Goal: Transaction & Acquisition: Purchase product/service

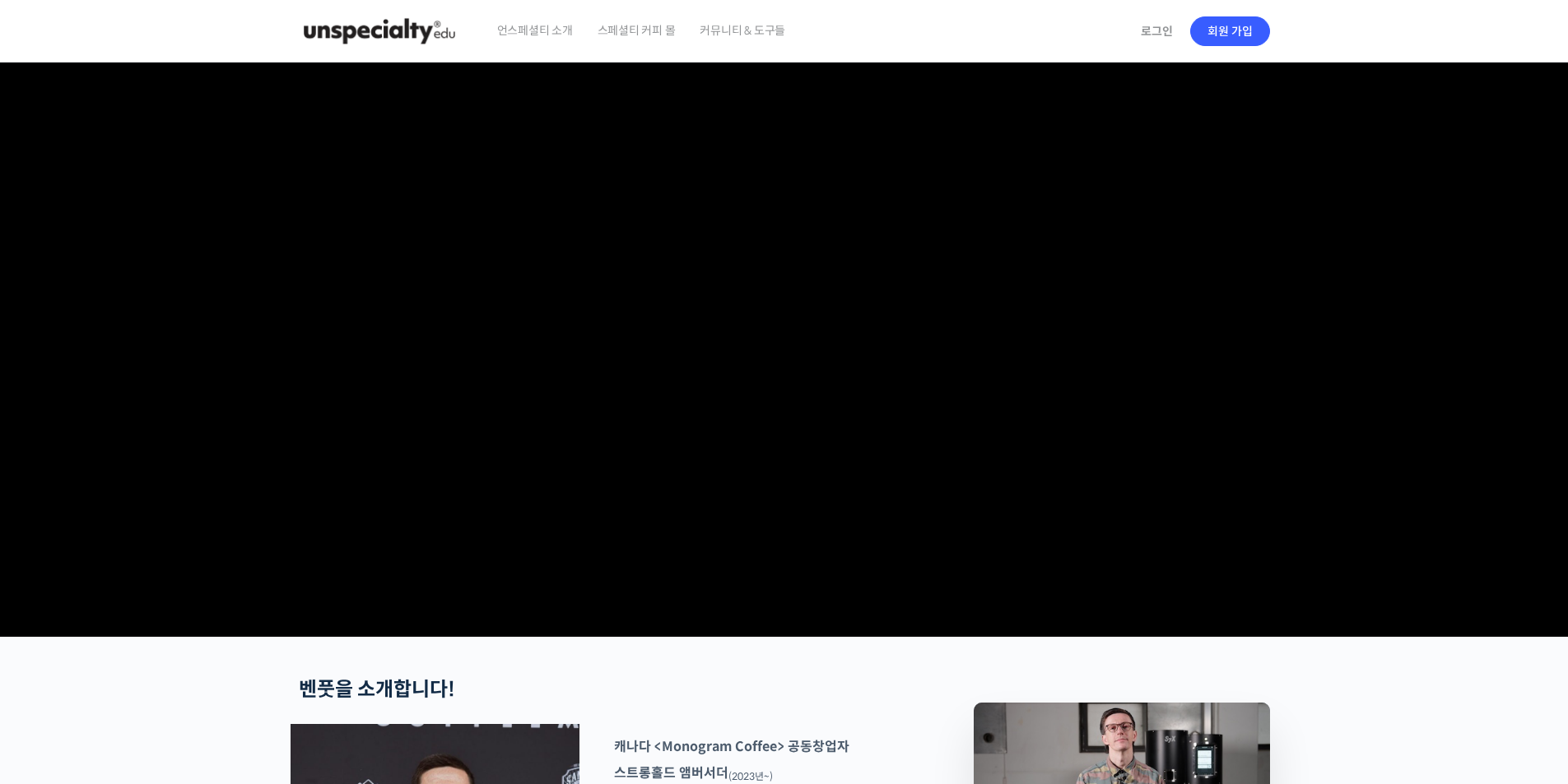
checkbox input "true"
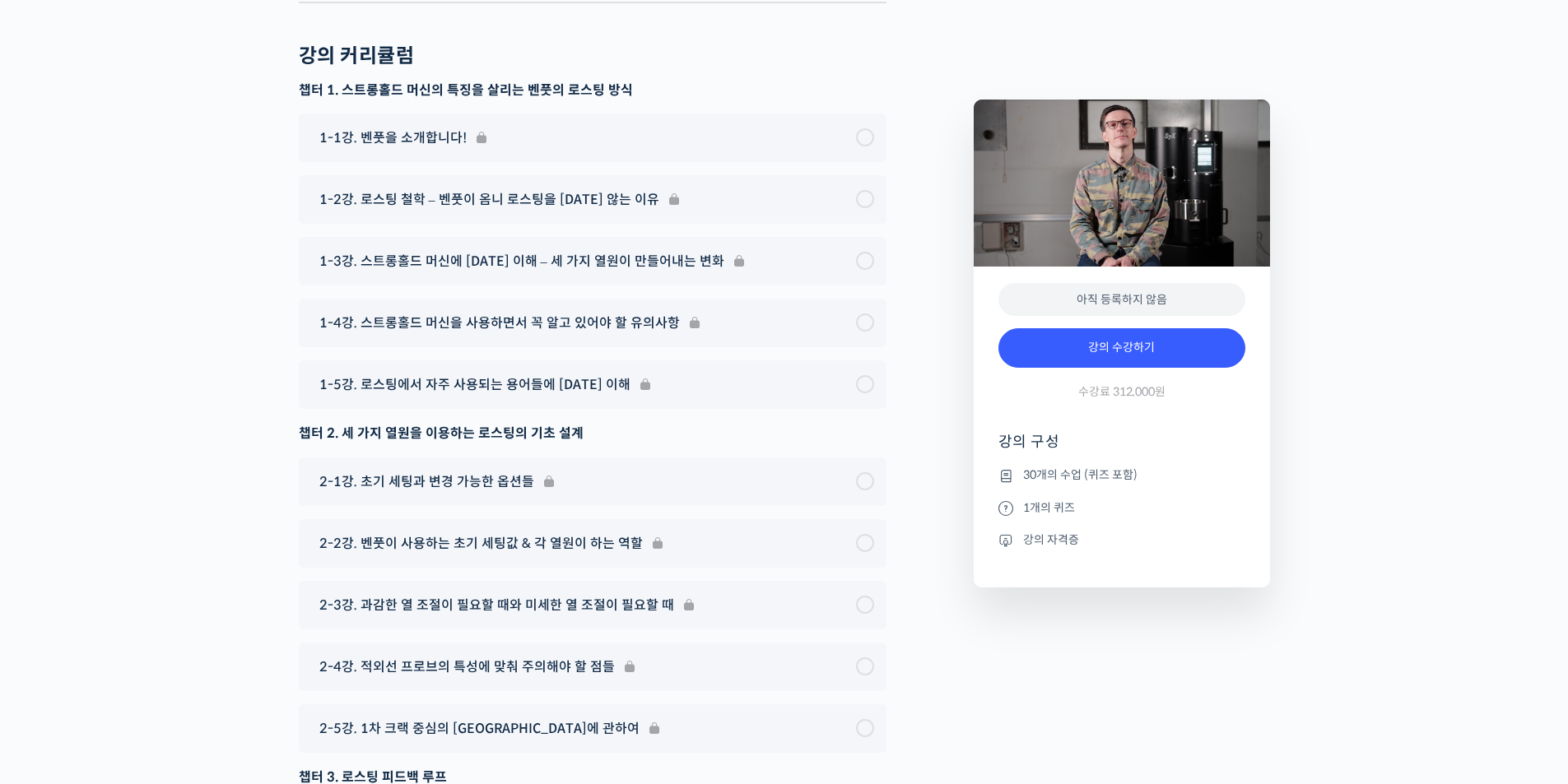
scroll to position [7735, 0]
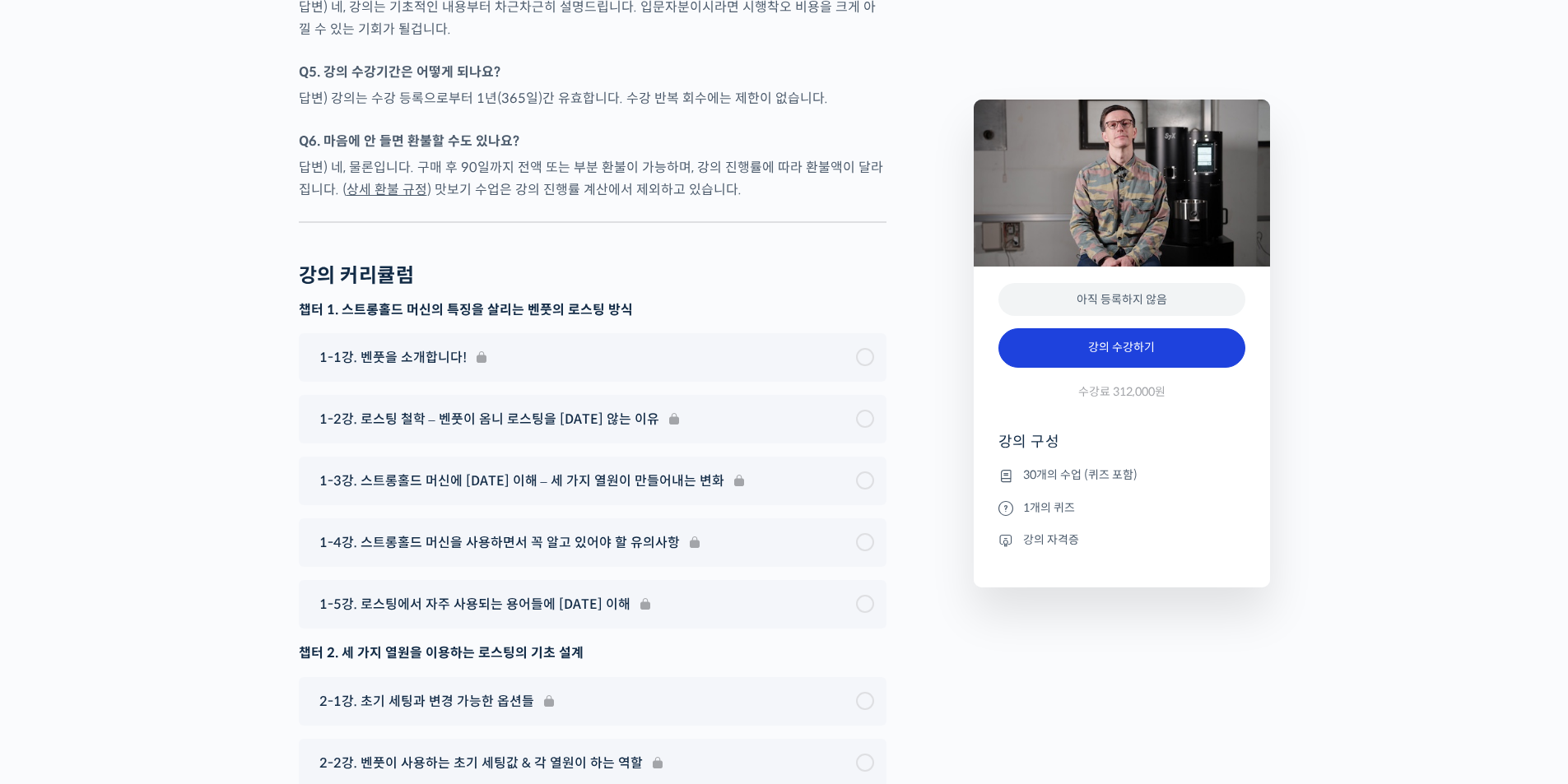
click at [1134, 349] on link "강의 수강하기" at bounding box center [1121, 347] width 247 height 39
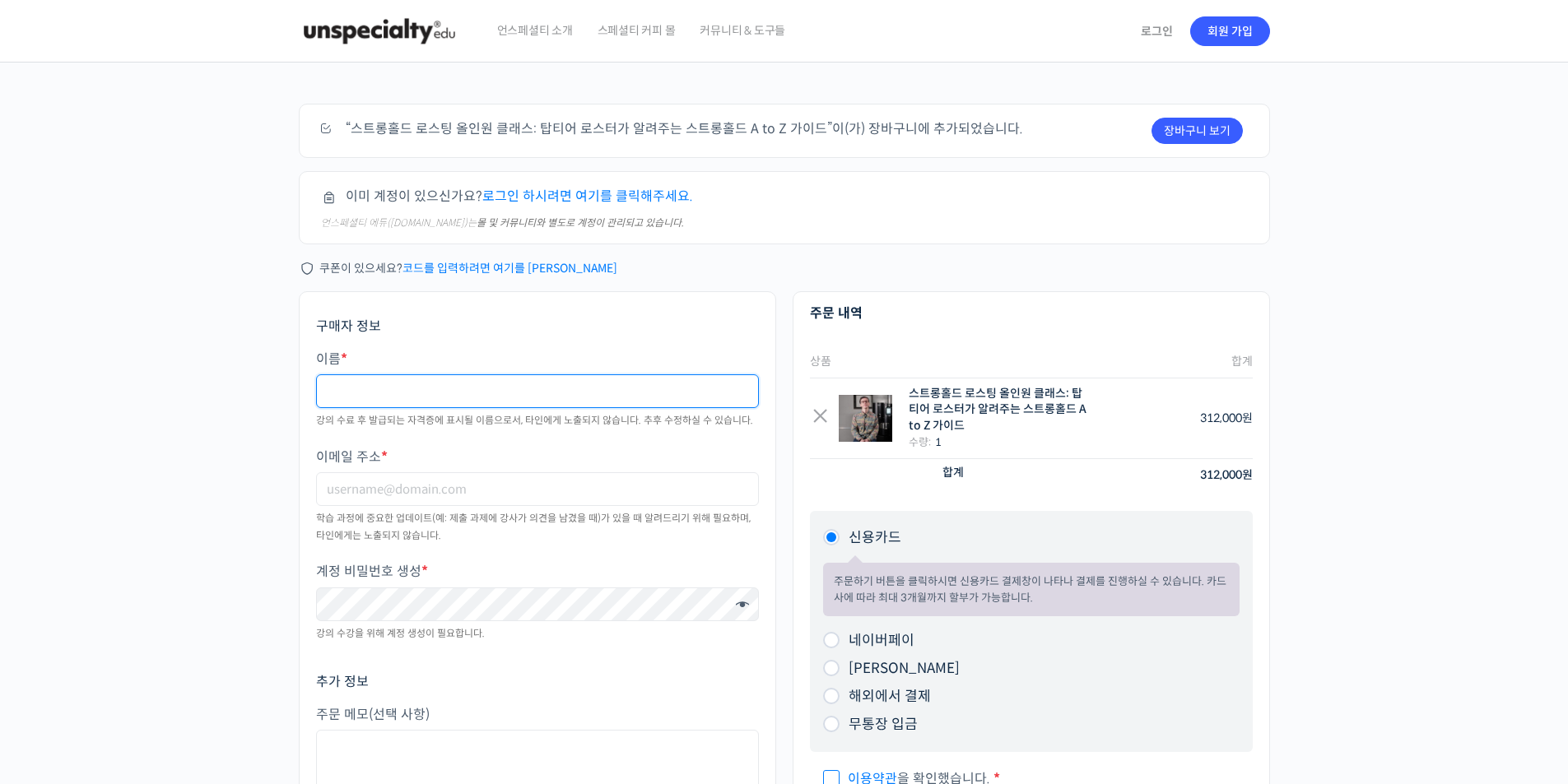
click at [434, 389] on input "이름 *" at bounding box center [537, 391] width 443 height 33
type input "d"
type input "엄누리"
click at [600, 195] on link "로그인 하시려면 여기를 클릭해주세요." at bounding box center [588, 196] width 211 height 18
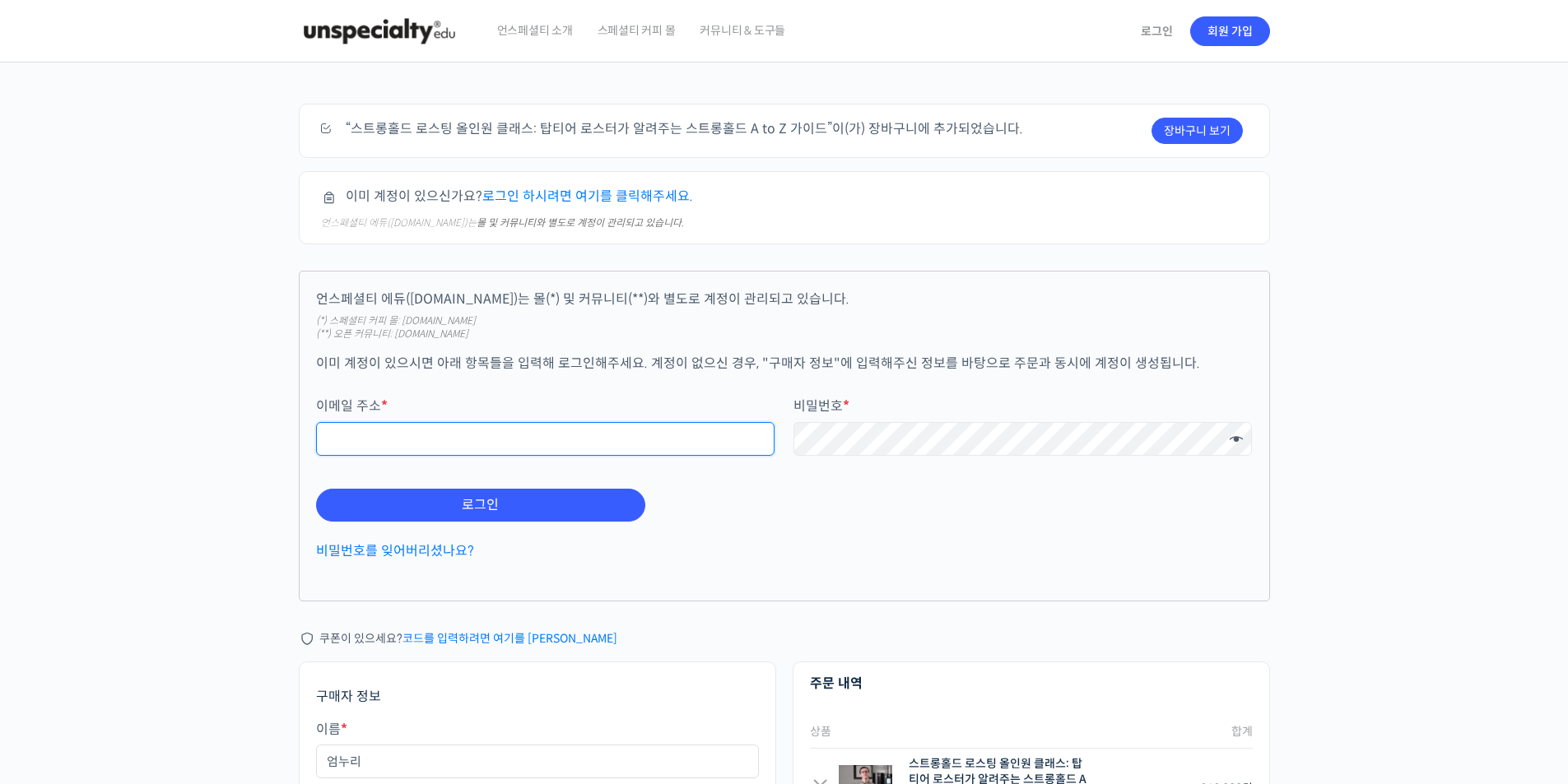
click at [407, 431] on input "이메일 주소 *" at bounding box center [546, 438] width 460 height 33
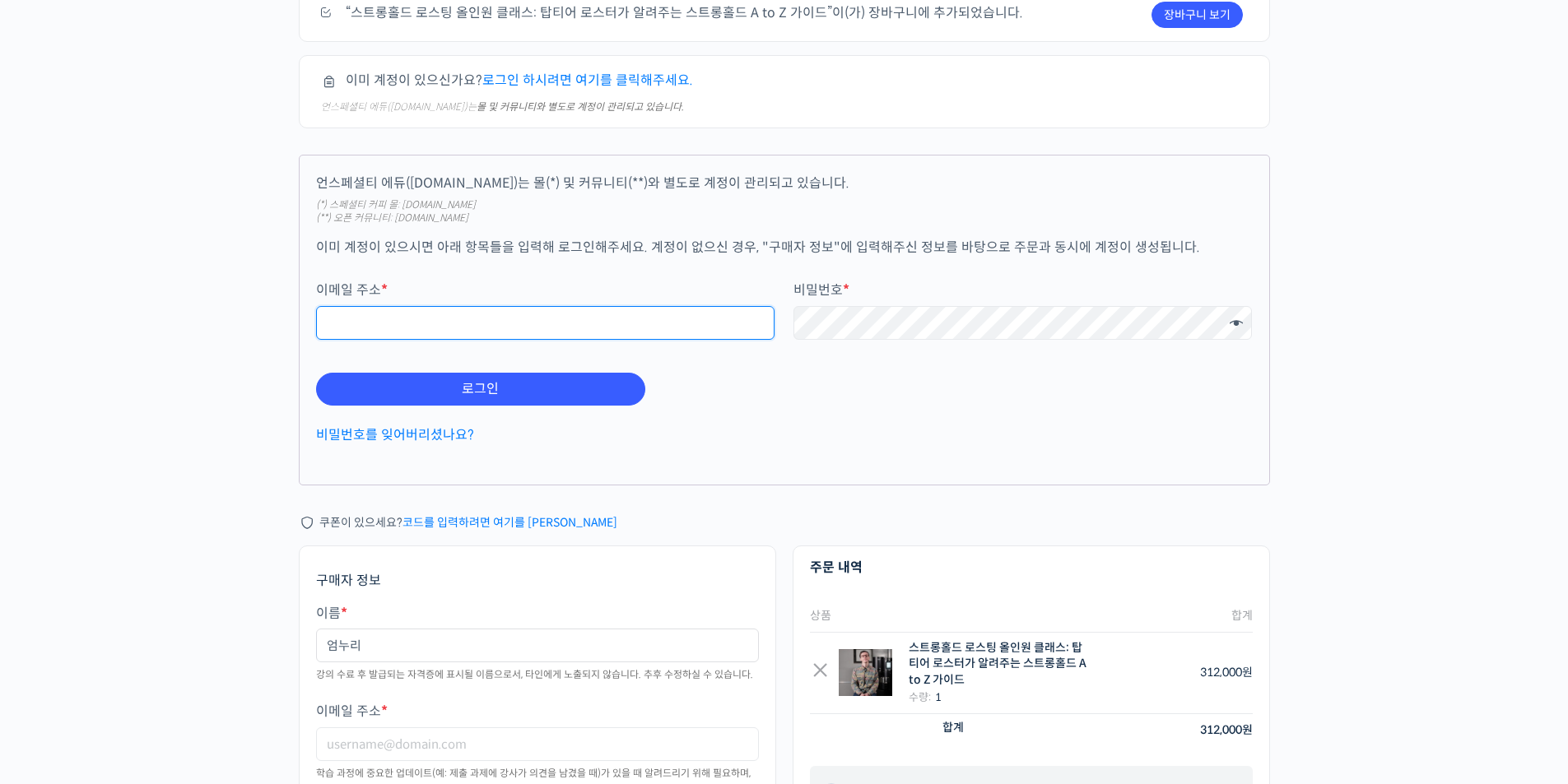
scroll to position [329, 0]
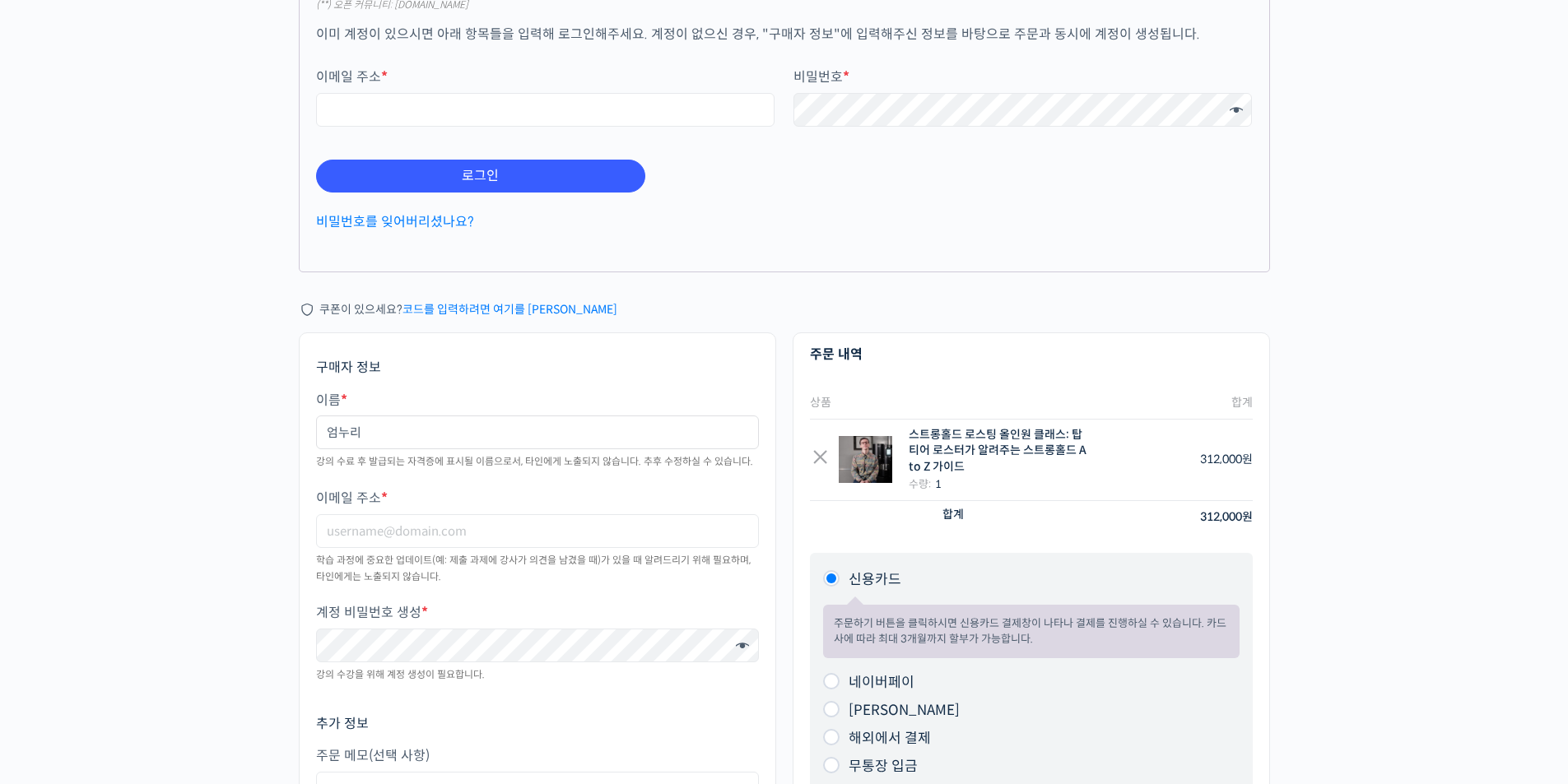
click at [256, 425] on div "주문하기 장바구니 보기 “스트롱홀드 로스팅 올인원 클래스: 탑티어 로스터가 알려주는 스트롱홀드 A to Z 가이드”이(가) 장바구니에 추가되었…" at bounding box center [784, 365] width 1568 height 1263
click at [447, 413] on p "이름 * 엄누리 강의 수료 후 발급되는 자격증에 표시될 이름으로서, 타인에게 노출되지 않습니다. 추후 수정하실 수 있습니다." at bounding box center [537, 432] width 443 height 82
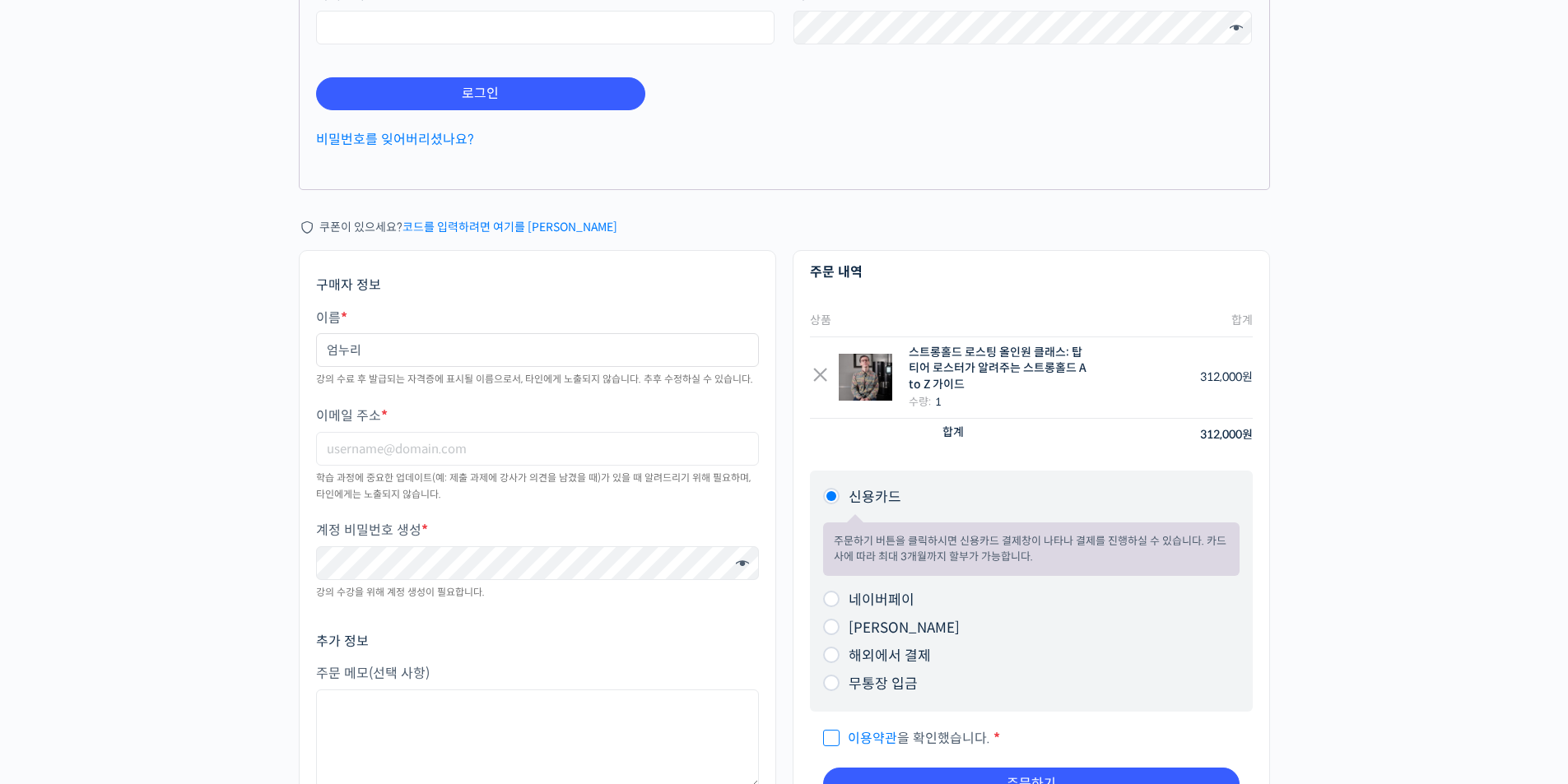
scroll to position [494, 0]
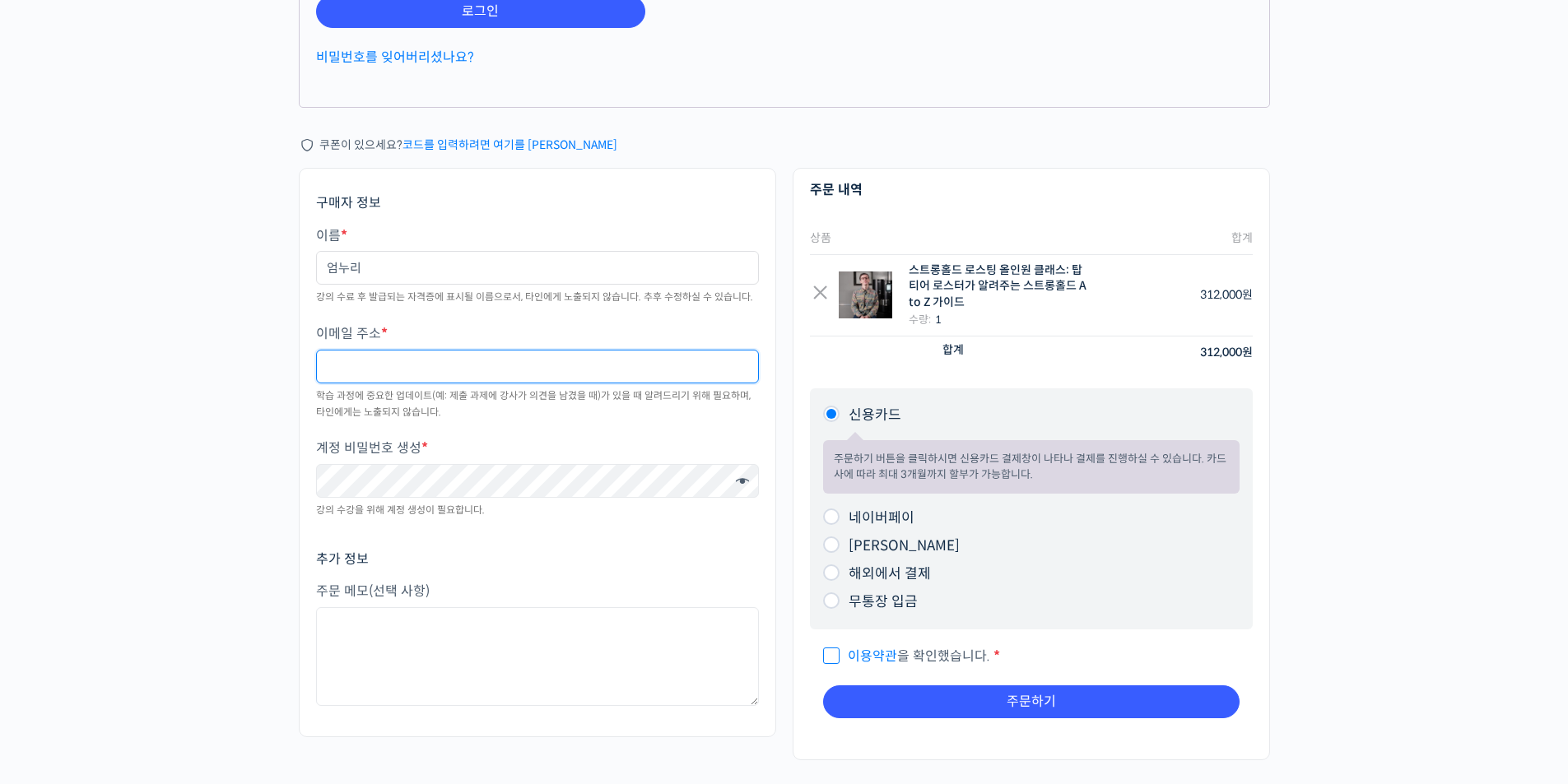
click at [435, 365] on input "이메일 주소 *" at bounding box center [537, 367] width 443 height 33
type input "[EMAIL_ADDRESS][DOMAIN_NAME]"
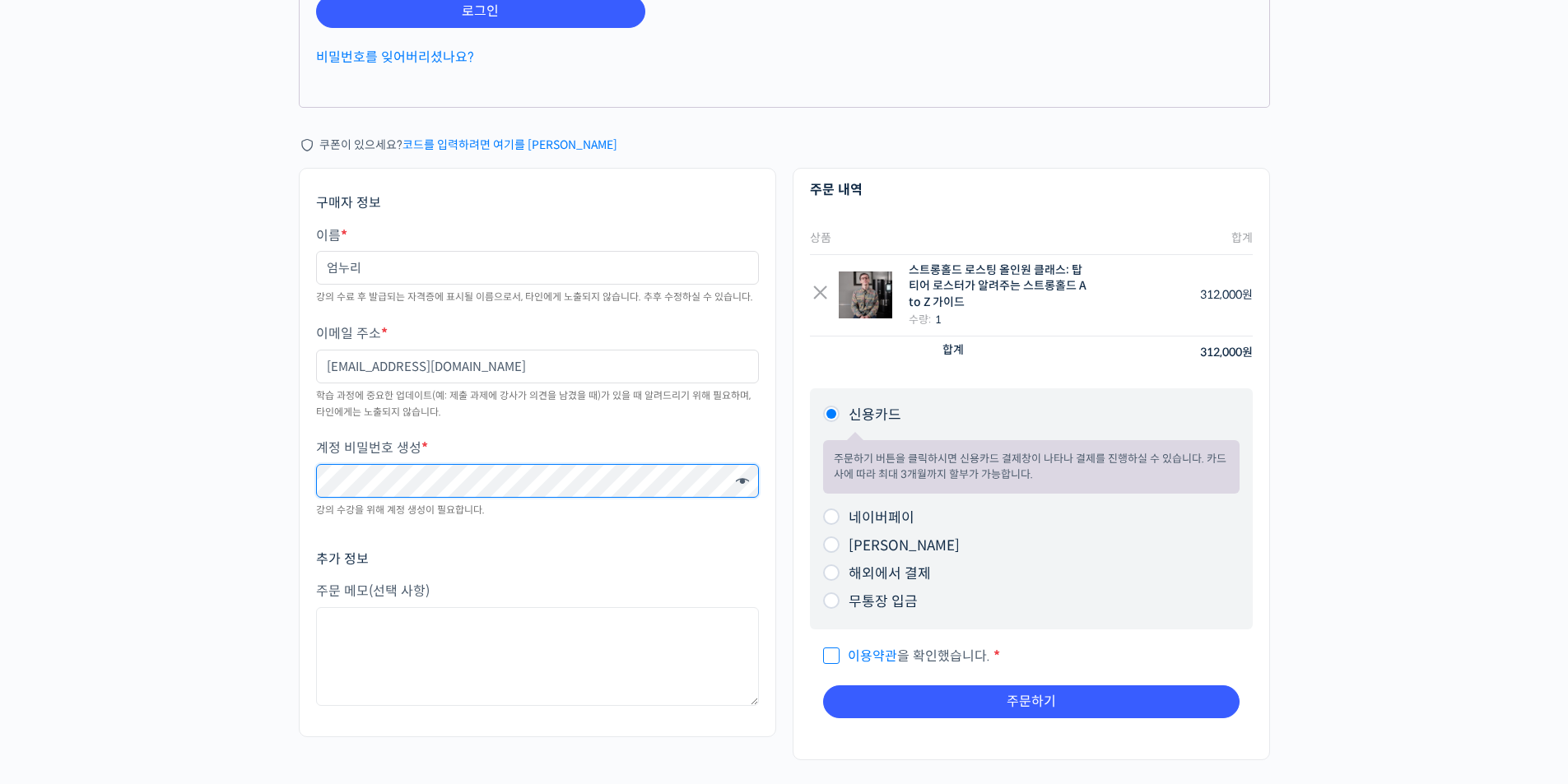
click at [178, 478] on div "주문하기 장바구니 보기 “스트롱홀드 로스팅 올인원 클래스: 탑티어 로스터가 알려주는 스트롱홀드 A to Z 가이드”이(가) 장바구니에 추가되었…" at bounding box center [784, 200] width 1568 height 1263
click at [250, 467] on div "주문하기 장바구니 보기 “스트롱홀드 로스팅 올인원 클래스: 탑티어 로스터가 알려주는 스트롱홀드 A to Z 가이드”이(가) 장바구니에 추가되었…" at bounding box center [784, 200] width 1568 height 1263
click at [743, 474] on span at bounding box center [738, 482] width 21 height 22
click at [834, 518] on input "네이버페이" at bounding box center [831, 517] width 17 height 17
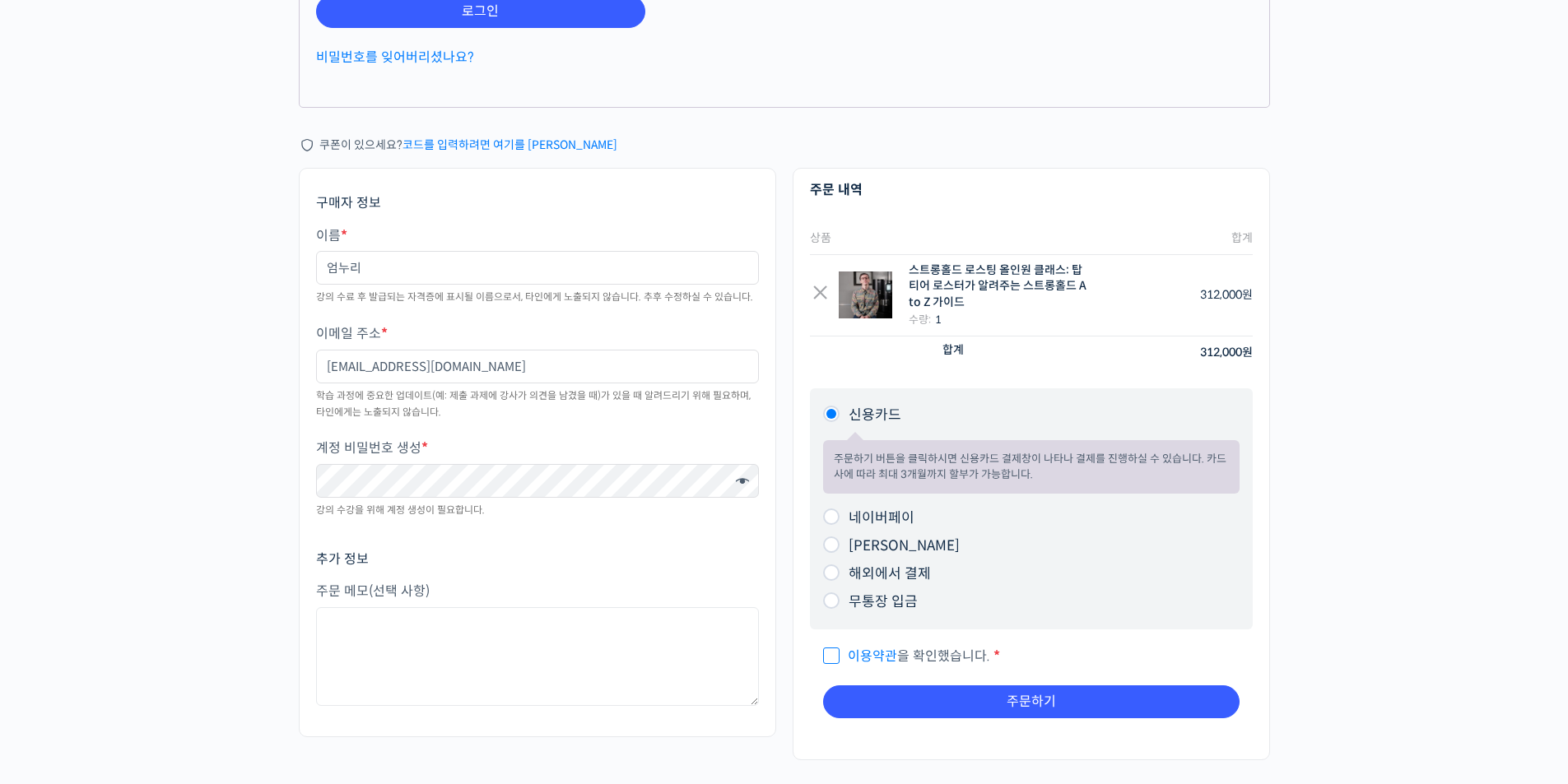
radio input "true"
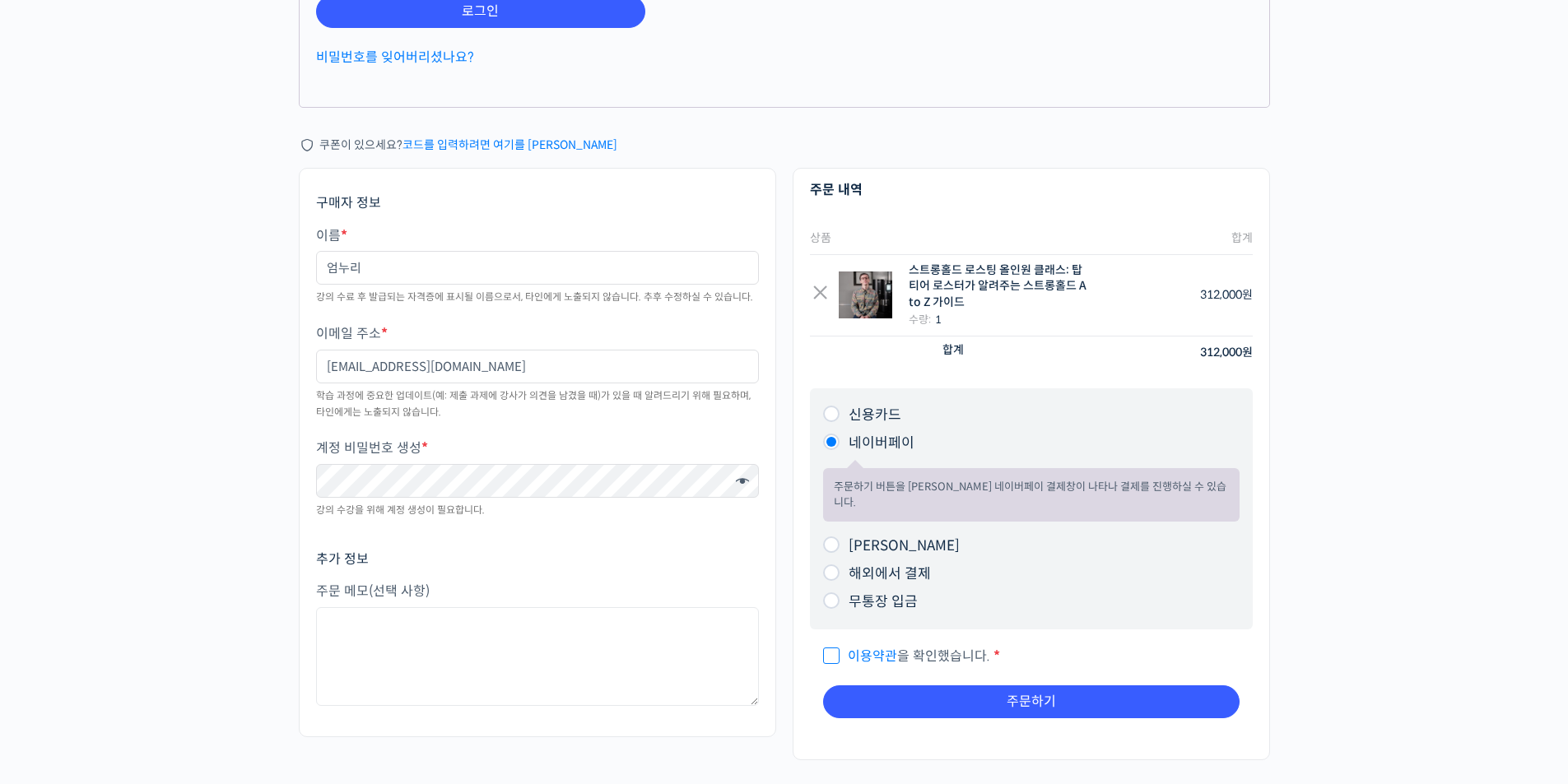
click at [829, 647] on span "이용약관 을 확인했습니다." at bounding box center [906, 656] width 167 height 18
click at [829, 644] on input "이용약관 을 확인했습니다. *" at bounding box center [828, 649] width 11 height 11
checkbox input "true"
click at [1027, 686] on button "주문하기" at bounding box center [1031, 702] width 417 height 33
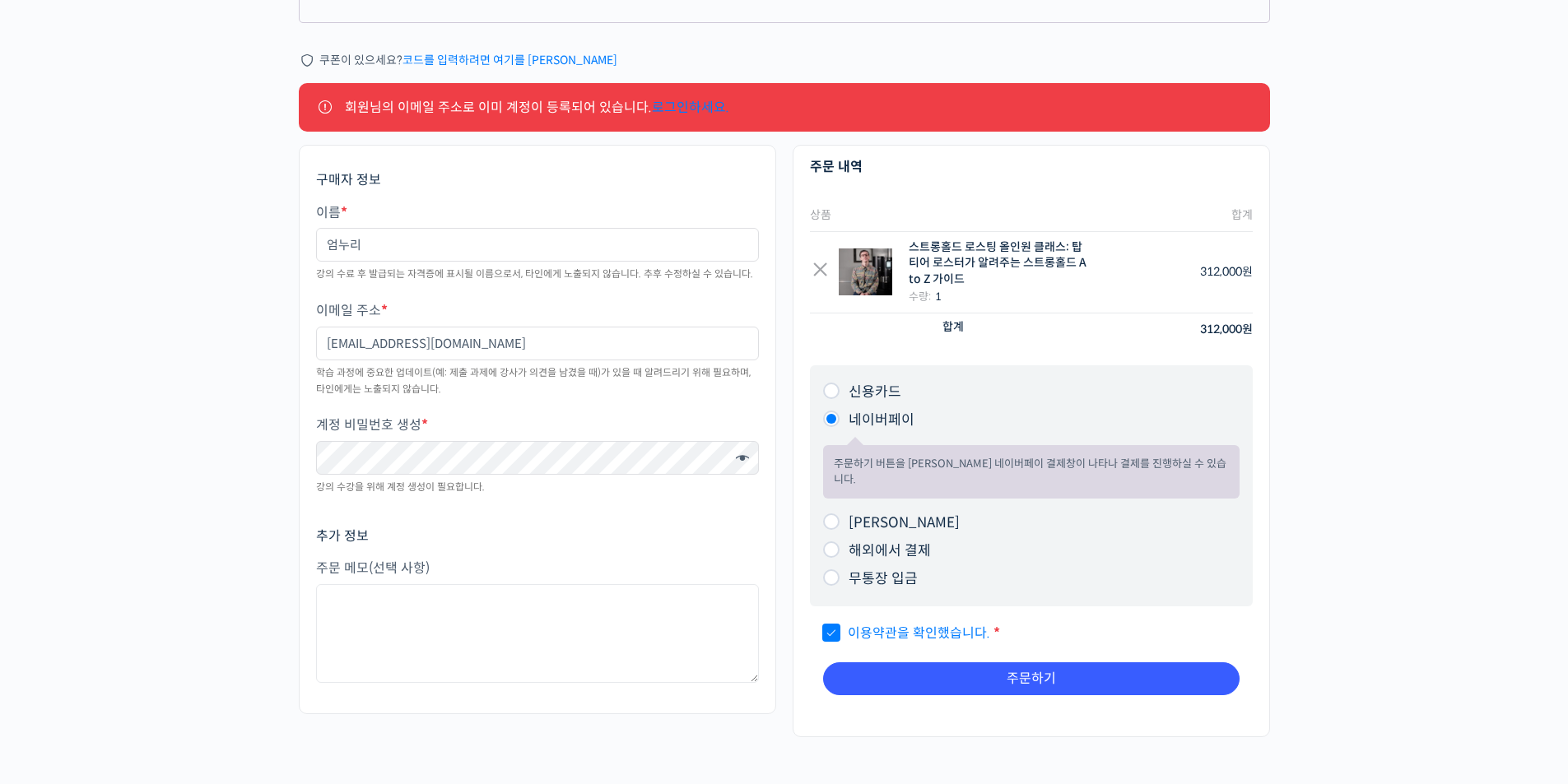
scroll to position [580, 0]
click at [690, 106] on link "로그인하세요." at bounding box center [691, 107] width 77 height 18
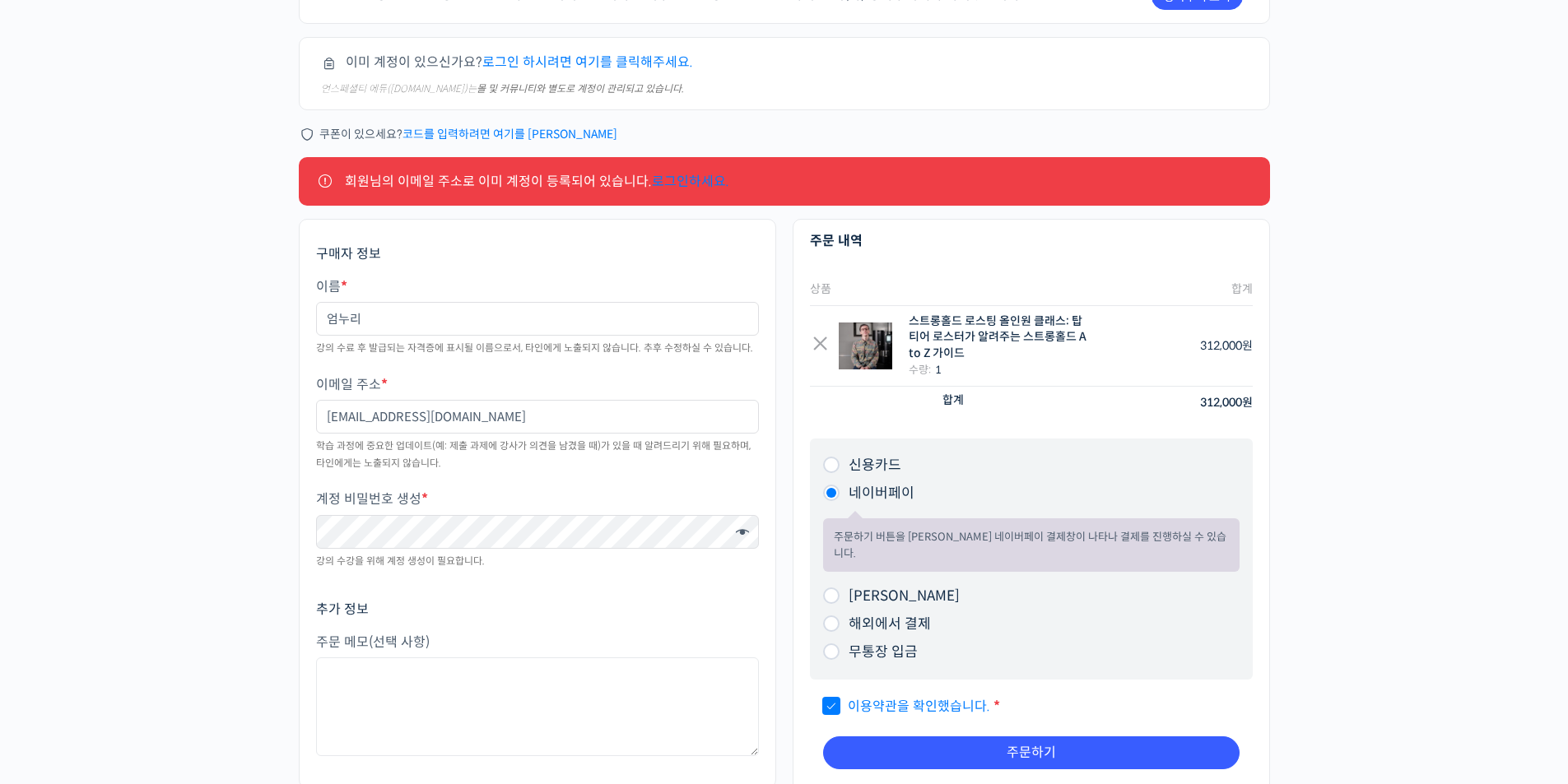
scroll to position [0, 0]
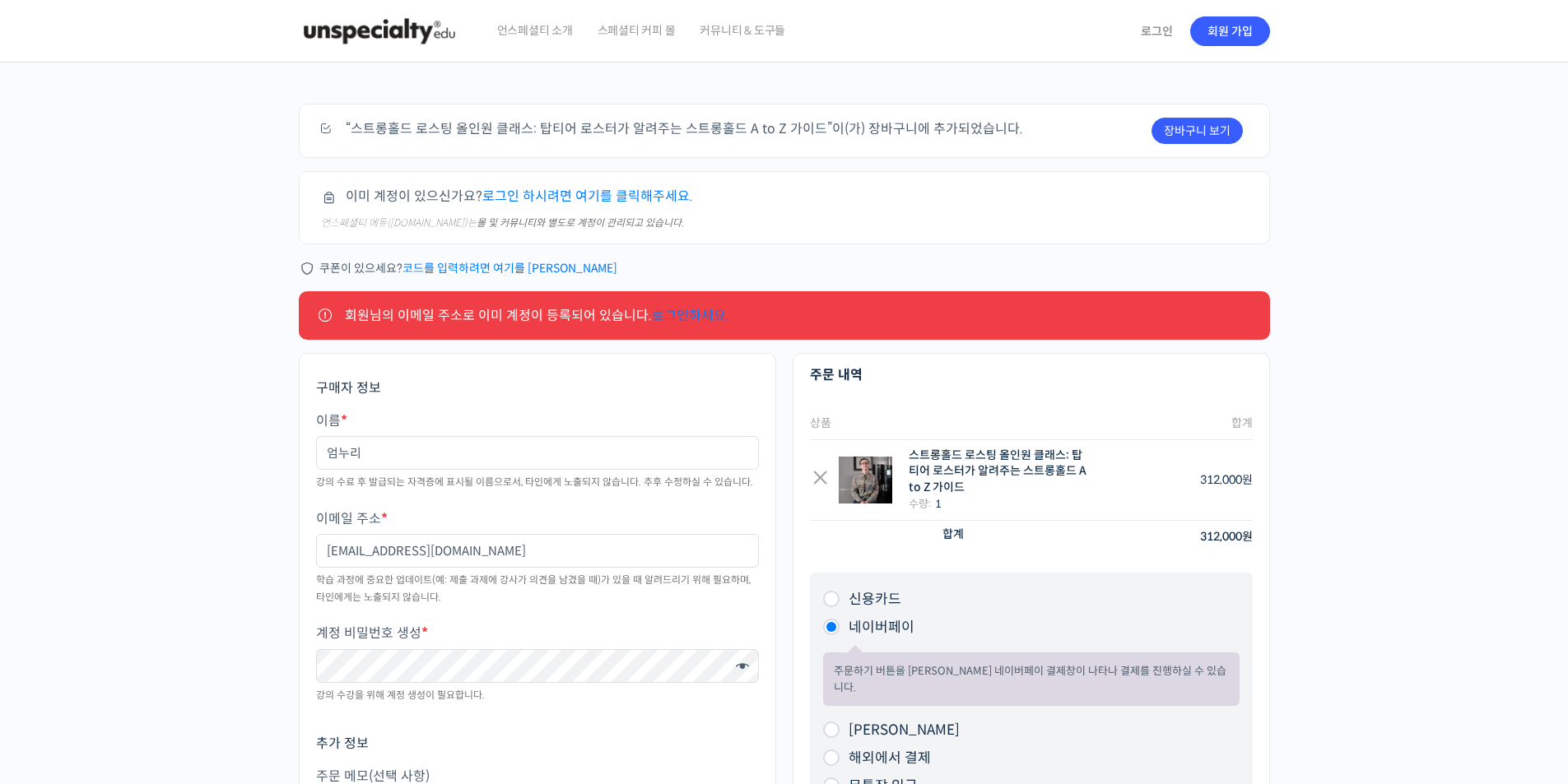
click at [584, 195] on link "로그인 하시려면 여기를 클릭해주세요." at bounding box center [588, 196] width 211 height 18
click at [579, 210] on div "이미 계정이 있으신가요? 로그인 하시려면 여기를 클릭해주세요. 언스페셜티 에듀(edu.unspecialty.com)는 몰 및 커뮤니티와 별도로…" at bounding box center [784, 208] width 971 height 74
click at [591, 201] on link "로그인 하시려면 여기를 클릭해주세요." at bounding box center [588, 196] width 211 height 18
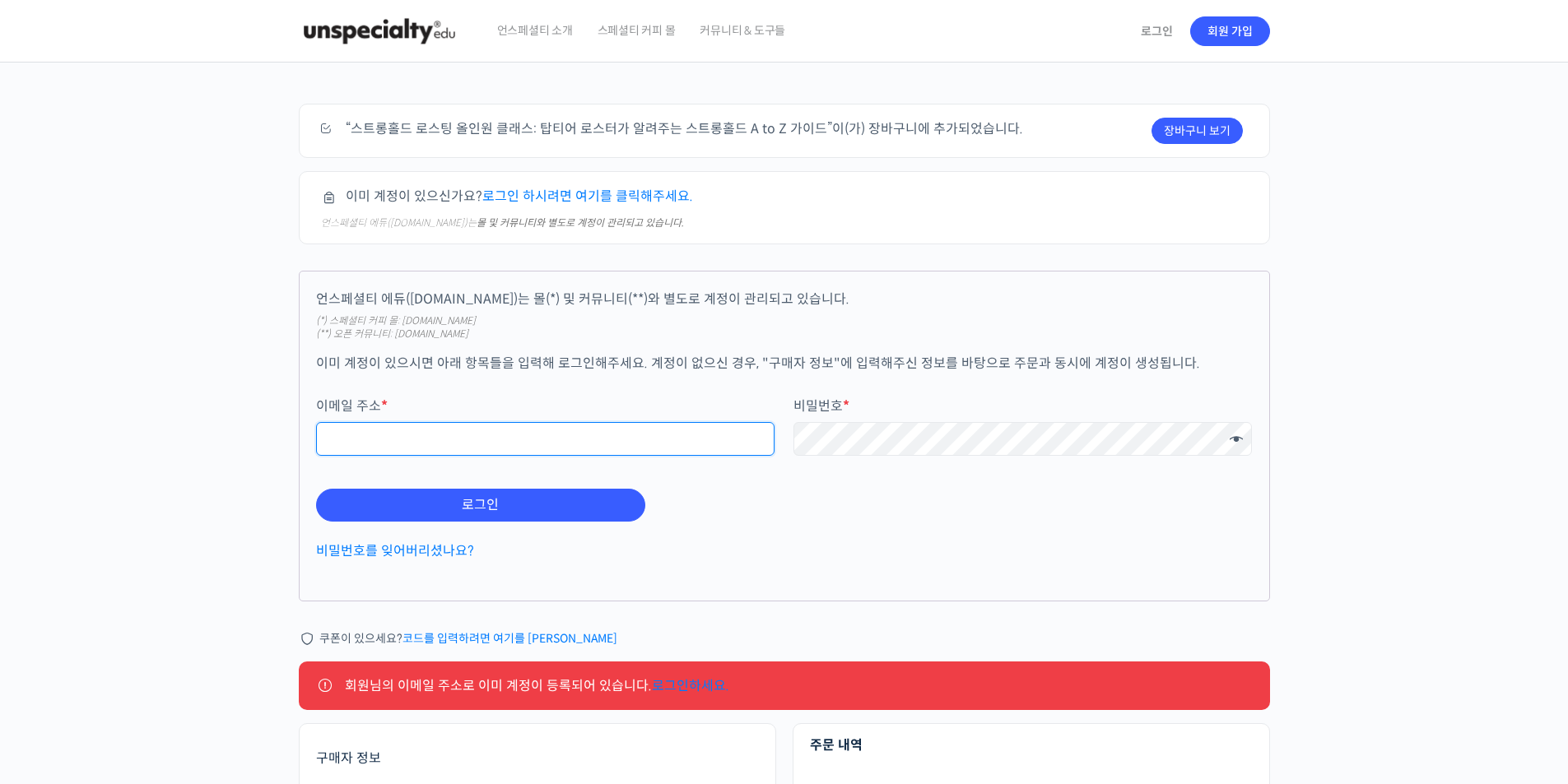
click at [390, 427] on input "이메일 주소 *" at bounding box center [546, 438] width 460 height 33
type input "vudghk1128@naver.com"
click at [316, 488] on button "로그인" at bounding box center [480, 505] width 329 height 33
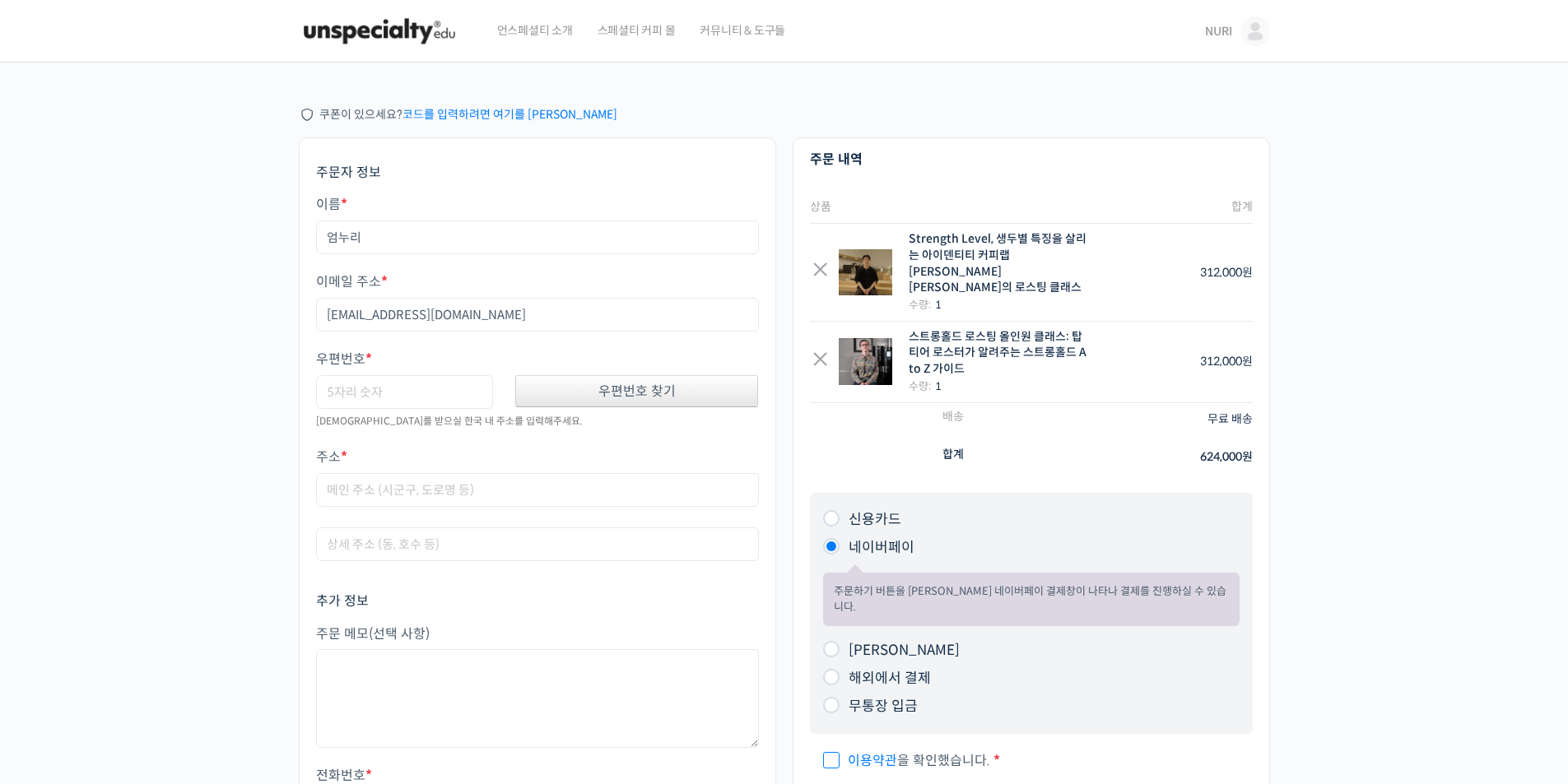
click at [613, 393] on div "우편번호 찾기" at bounding box center [637, 391] width 244 height 32
type input "24221"
type input "강원특별자치도 춘천시 우두1길 40"
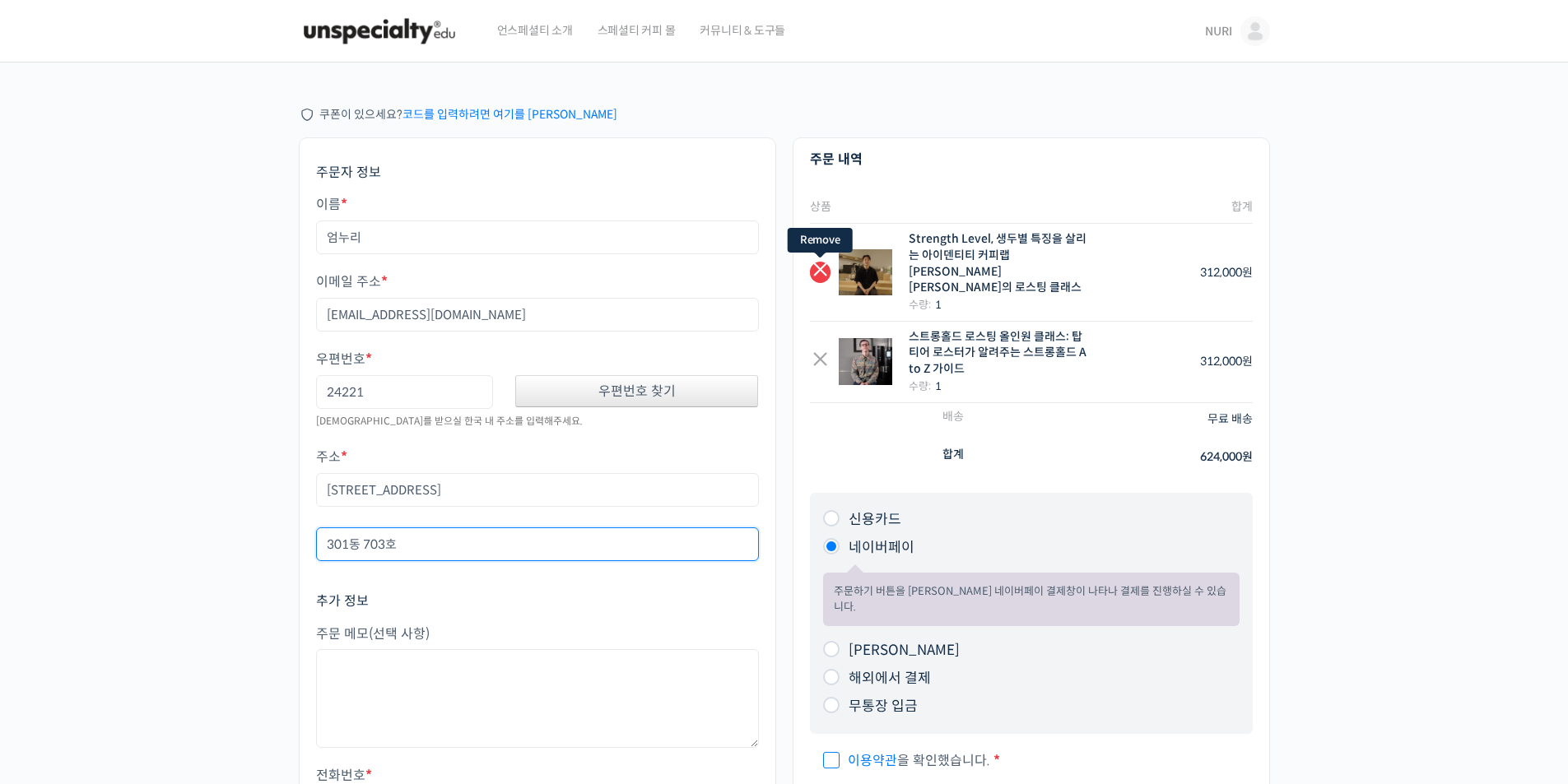
type input "301동 703호"
click at [821, 261] on link "×" at bounding box center [820, 271] width 20 height 20
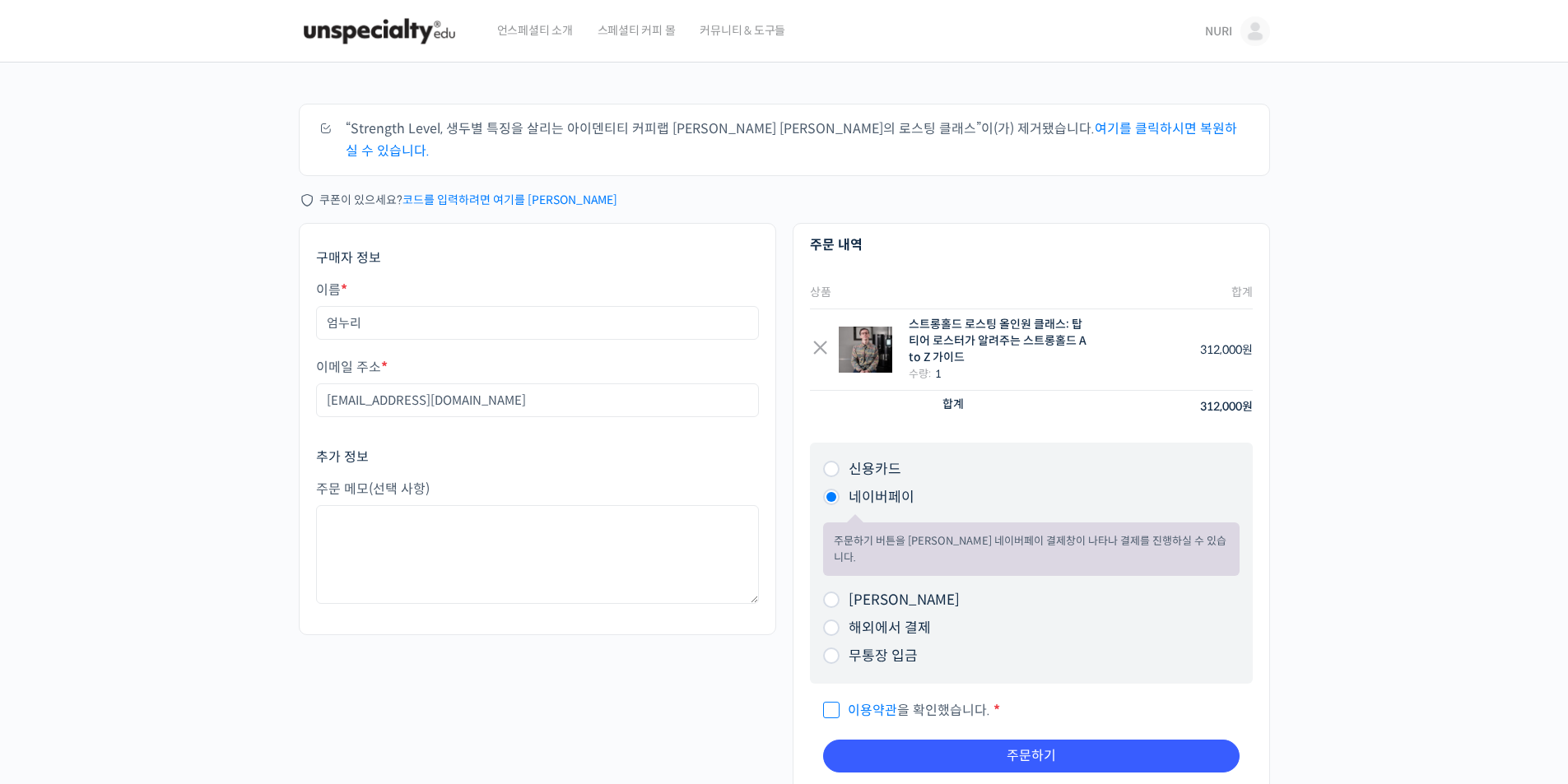
click at [236, 340] on div "주문하기 “Strength Level, 생두별 특징을 살리는 아이덴티티 커피랩 [PERSON_NAME] [PERSON_NAME]의 로스팅 클래…" at bounding box center [784, 474] width 1568 height 824
click at [828, 698] on input "이용약관 을 확인했습니다. *" at bounding box center [828, 703] width 11 height 11
click at [829, 702] on span "이용약관 을 확인했습니다." at bounding box center [906, 710] width 167 height 18
click at [829, 698] on input "이용약관 을 확인했습니다. *" at bounding box center [828, 703] width 11 height 11
click at [839, 702] on span "이용약관 을 확인했습니다." at bounding box center [906, 710] width 167 height 18
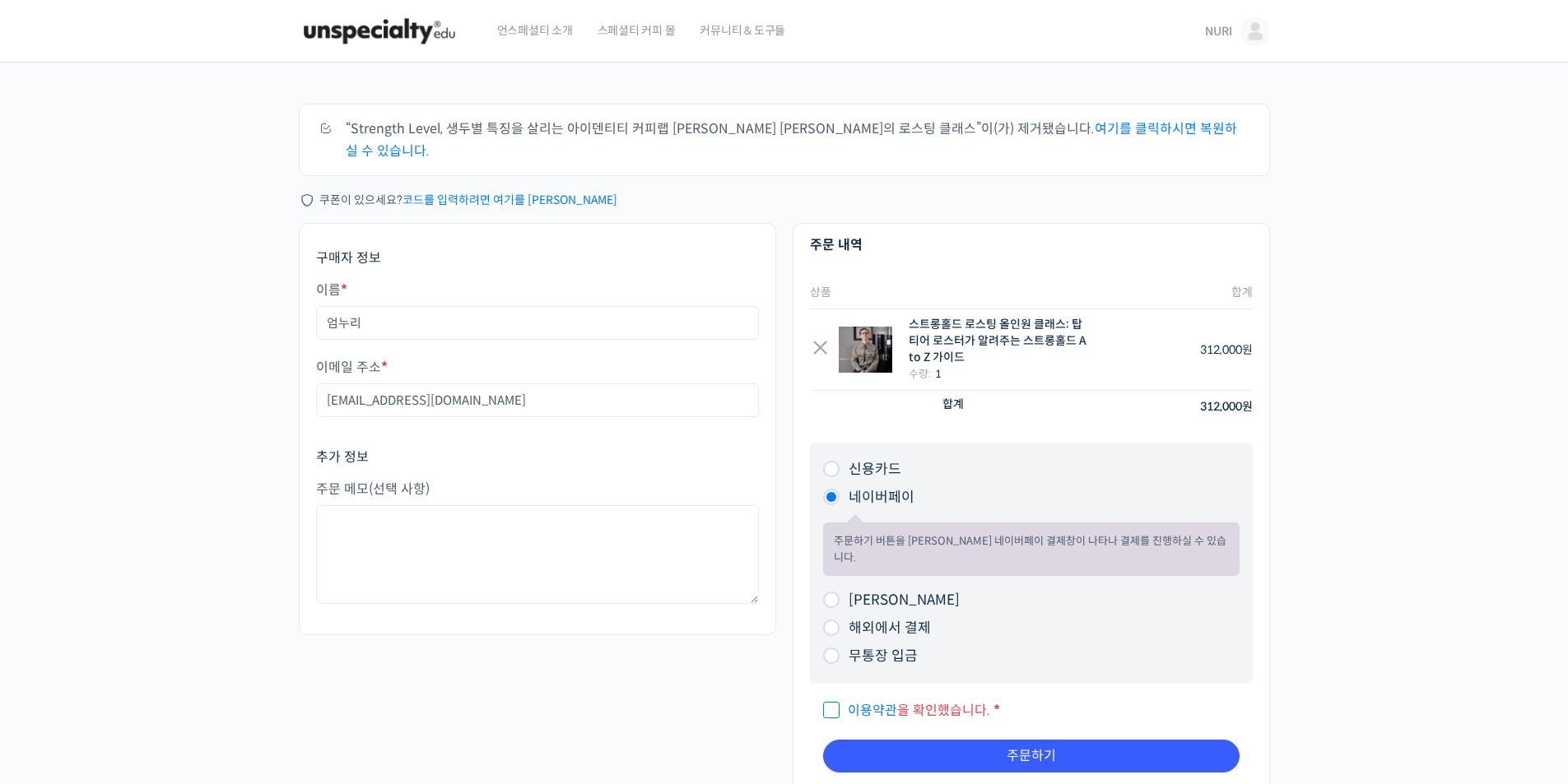
click at [834, 698] on input "이용약관 을 확인했습니다. *" at bounding box center [828, 703] width 11 height 11
checkbox input "true"
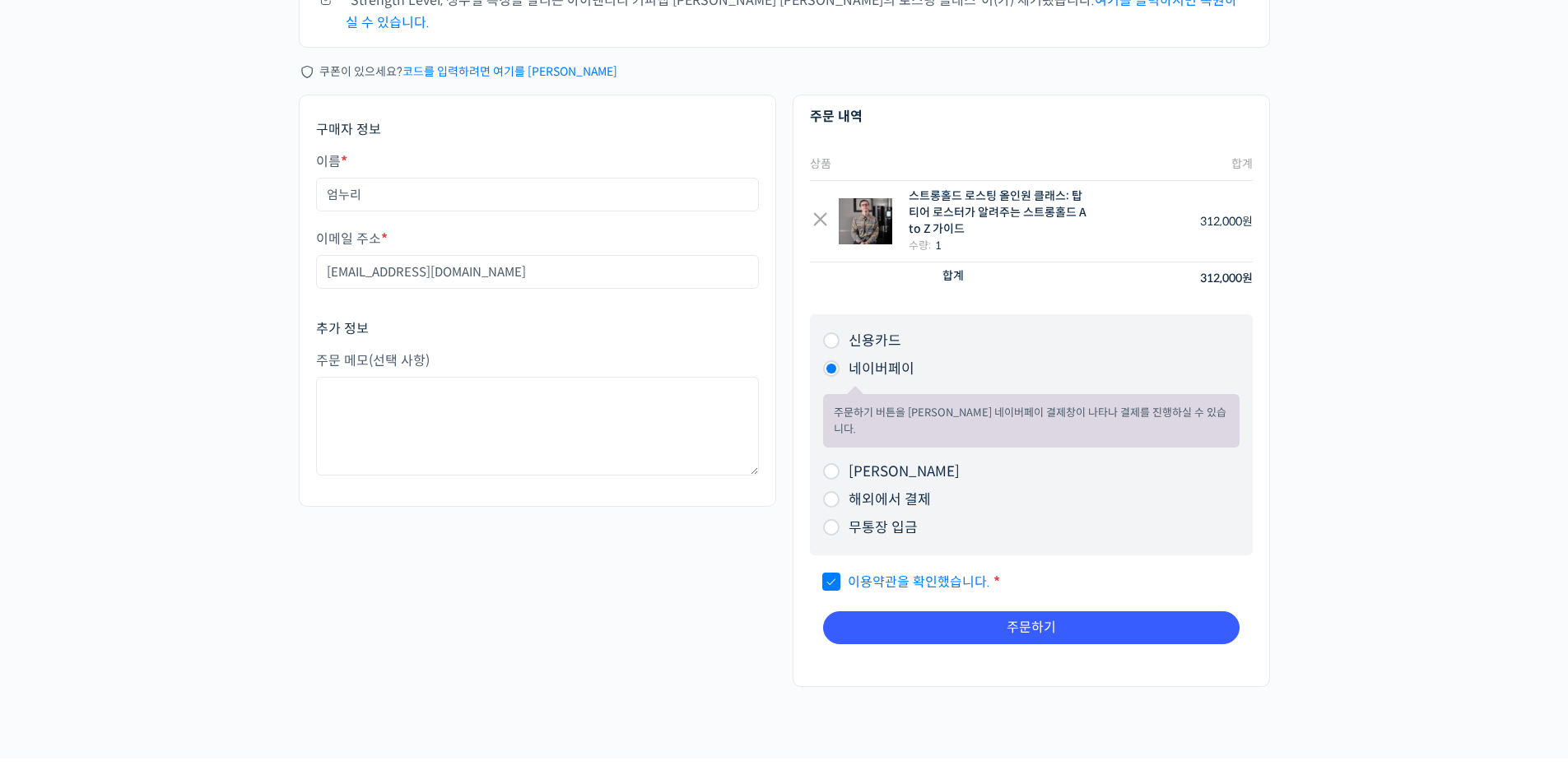
scroll to position [165, 0]
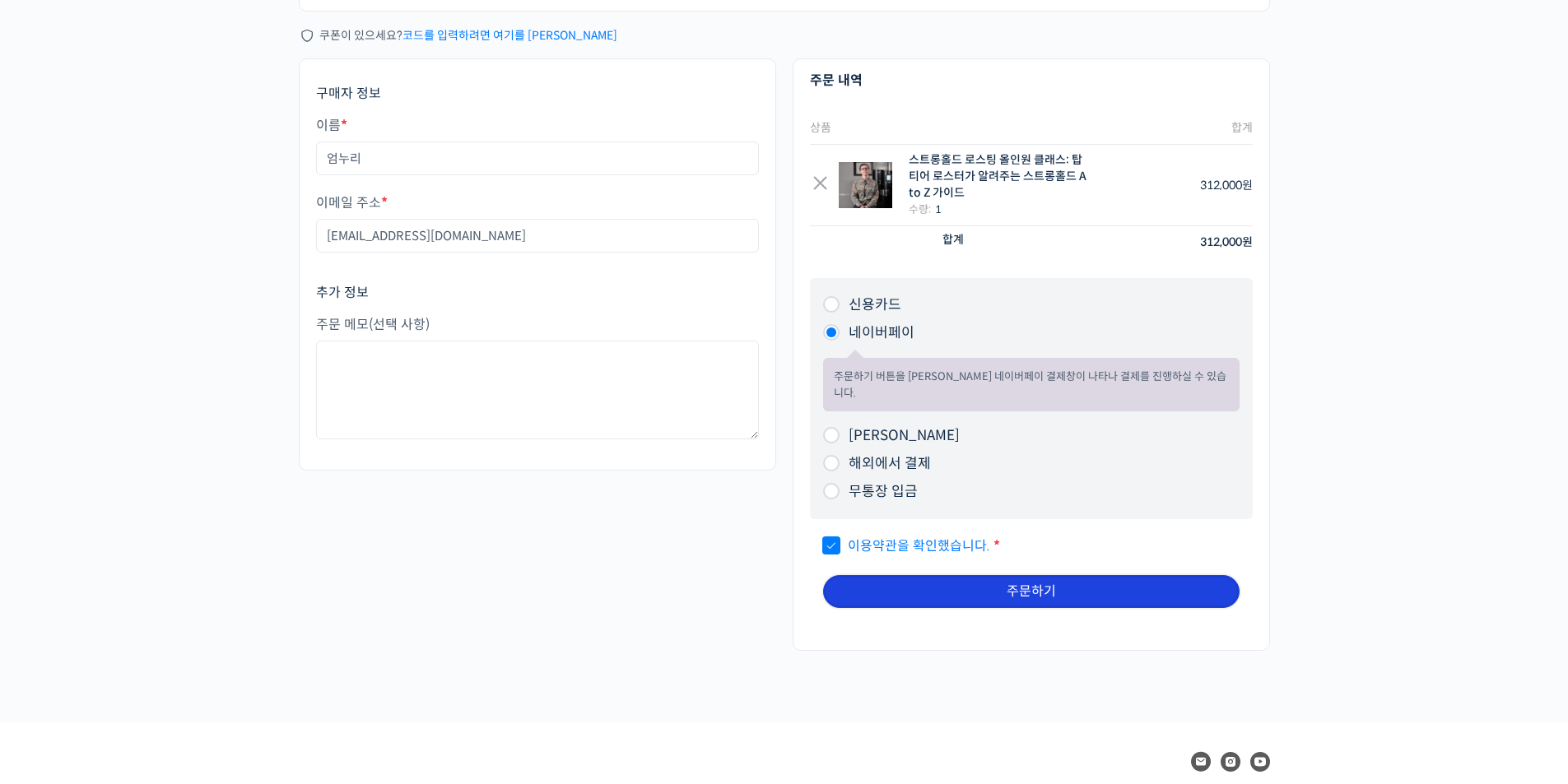
click at [1036, 575] on button "주문하기" at bounding box center [1031, 592] width 417 height 33
